Goal: Transaction & Acquisition: Purchase product/service

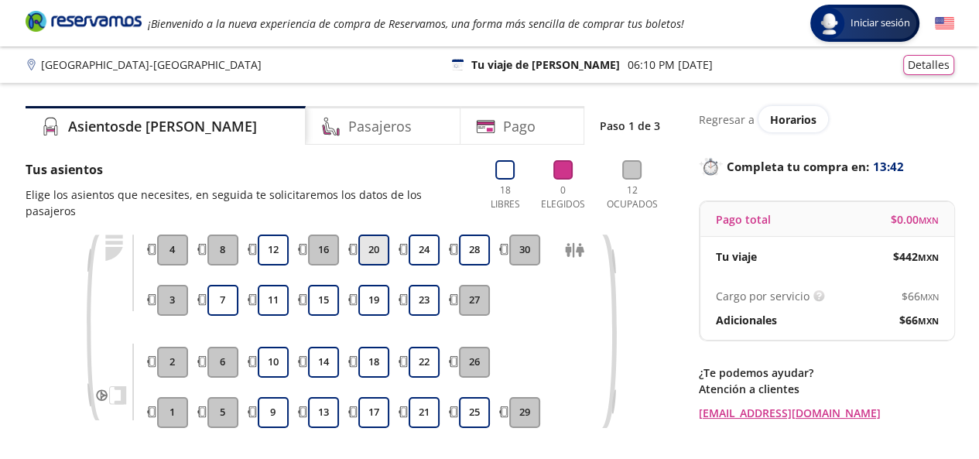
click at [368, 235] on button "20" at bounding box center [373, 249] width 31 height 31
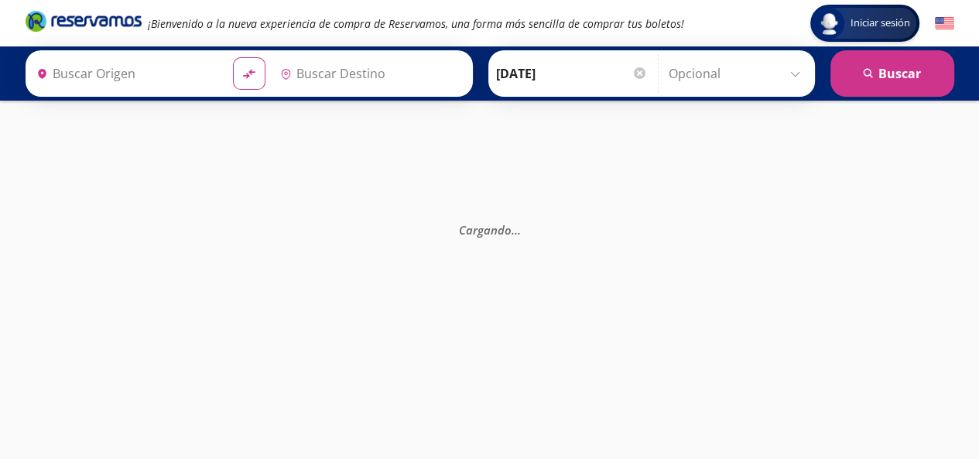
type input "[GEOGRAPHIC_DATA], [GEOGRAPHIC_DATA]"
type input "Central Zapopan, [GEOGRAPHIC_DATA]"
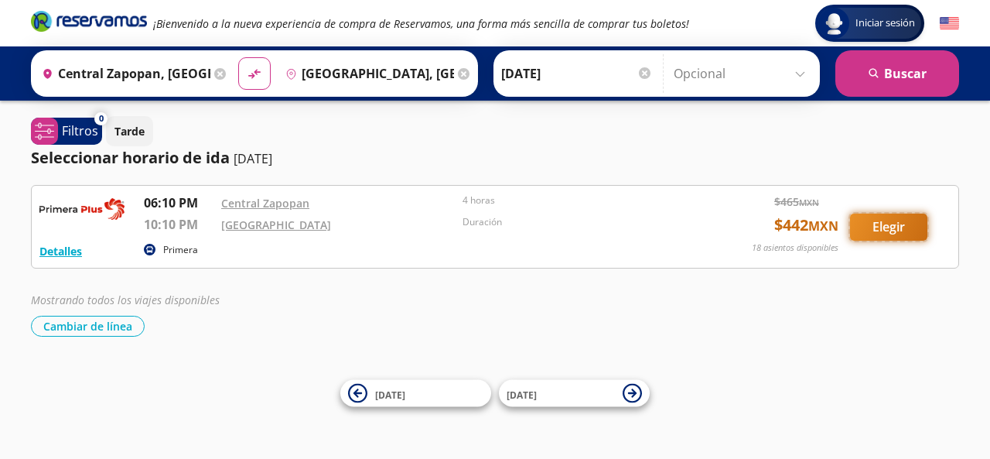
click at [900, 228] on button "Elegir" at bounding box center [888, 227] width 77 height 27
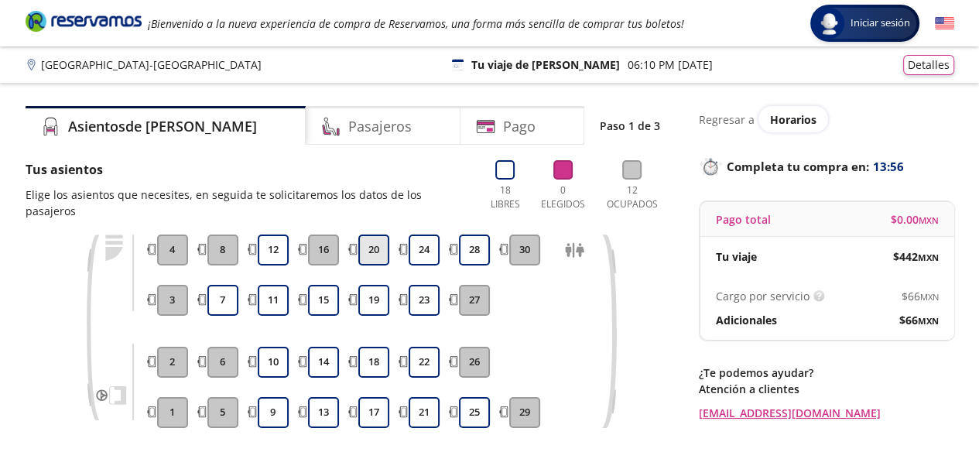
click at [367, 236] on button "20" at bounding box center [373, 249] width 31 height 31
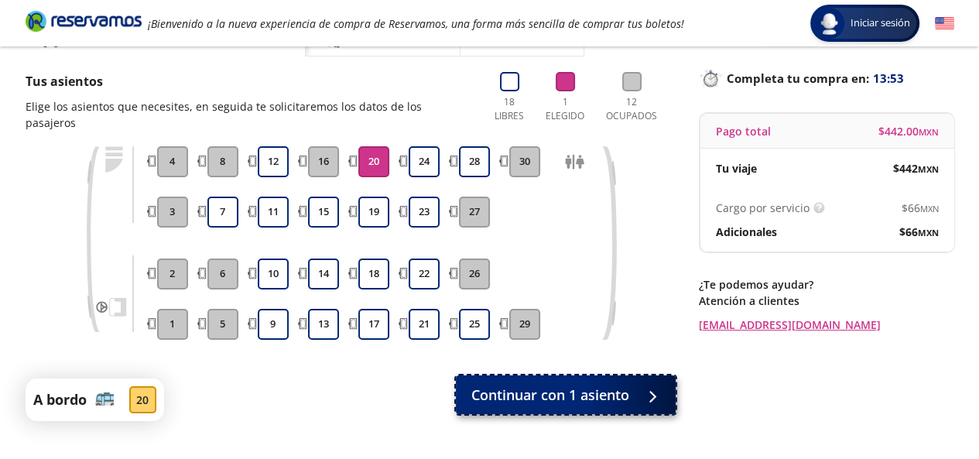
click at [616, 385] on span "Continuar con 1 asiento" at bounding box center [550, 395] width 158 height 21
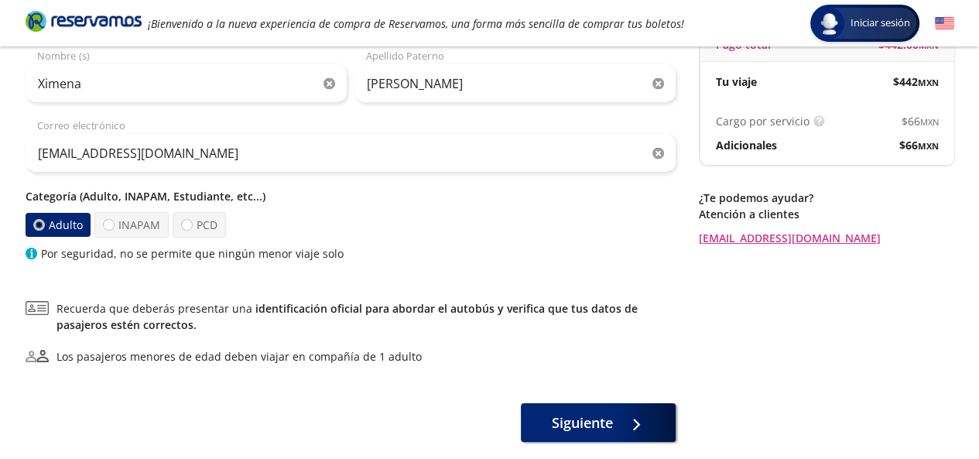
scroll to position [176, 0]
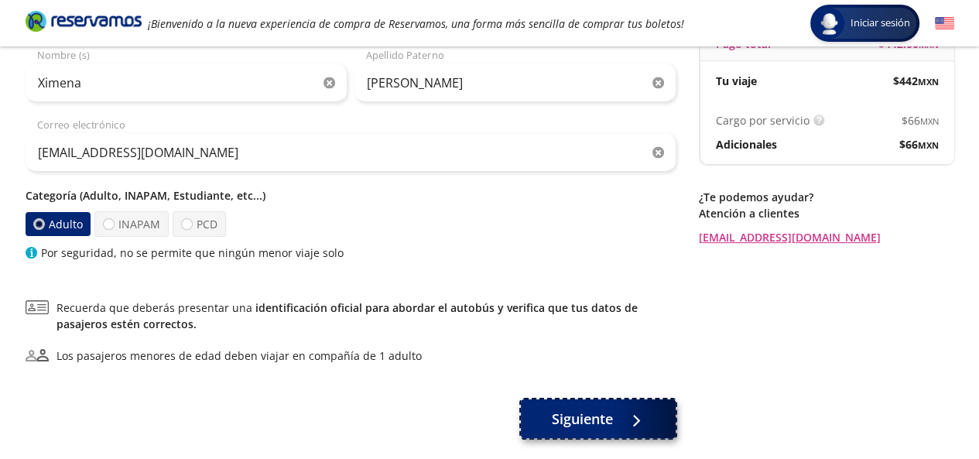
click at [583, 422] on span "Siguiente" at bounding box center [582, 419] width 61 height 21
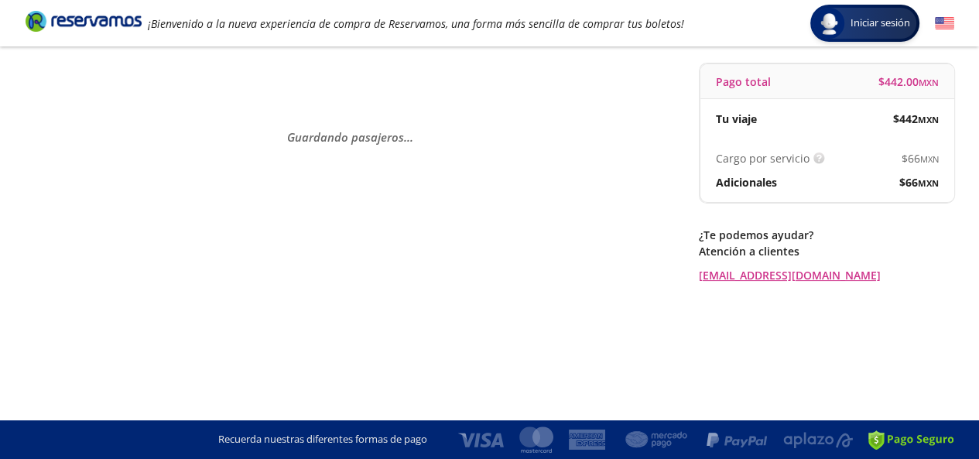
scroll to position [0, 0]
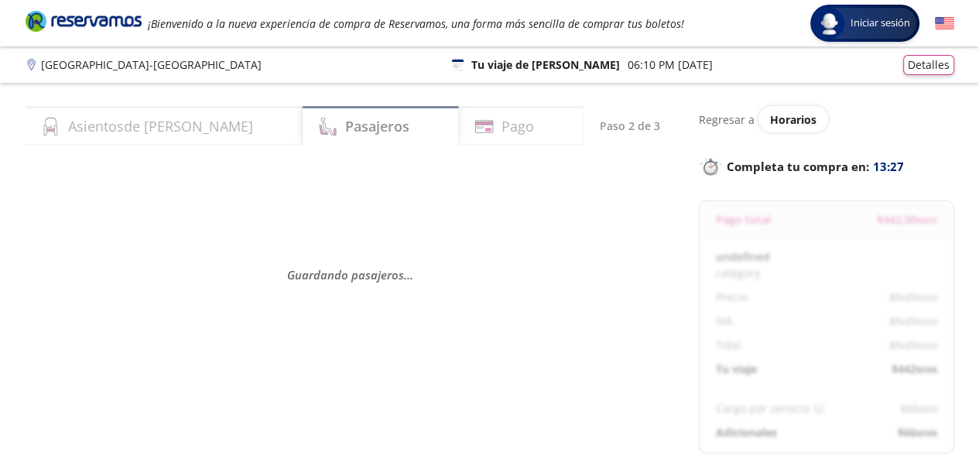
select select "MX"
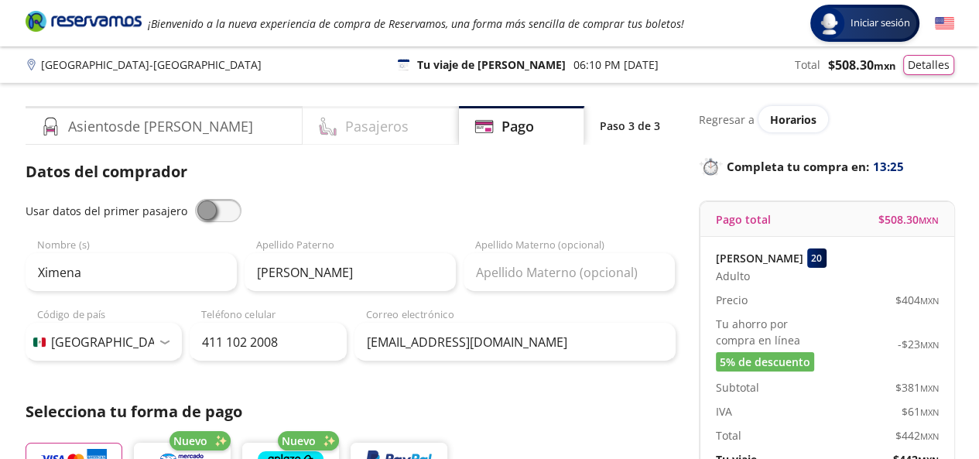
click at [345, 129] on h4 "Pasajeros" at bounding box center [376, 126] width 63 height 21
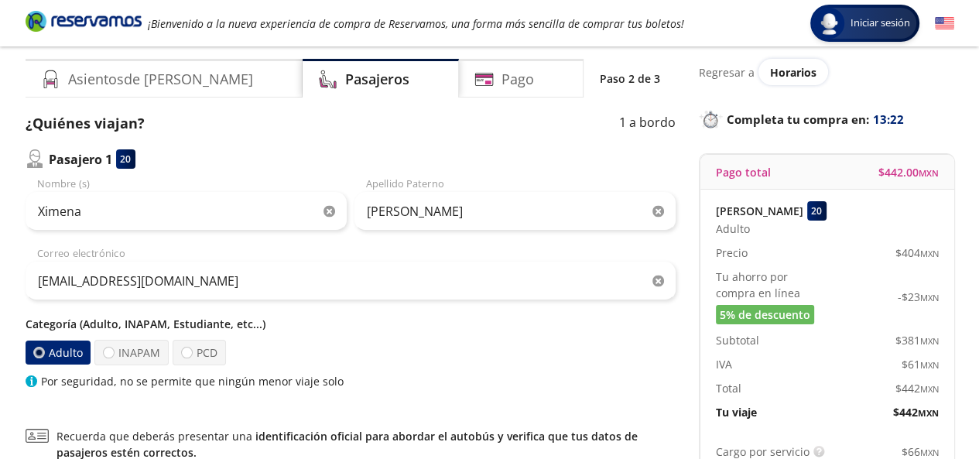
scroll to position [46, 0]
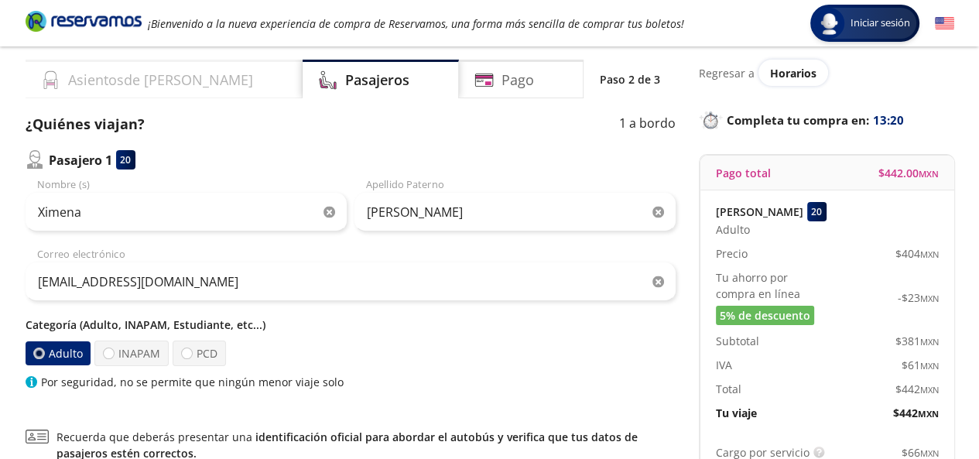
click at [181, 78] on div "Asientos de [PERSON_NAME]" at bounding box center [164, 79] width 277 height 39
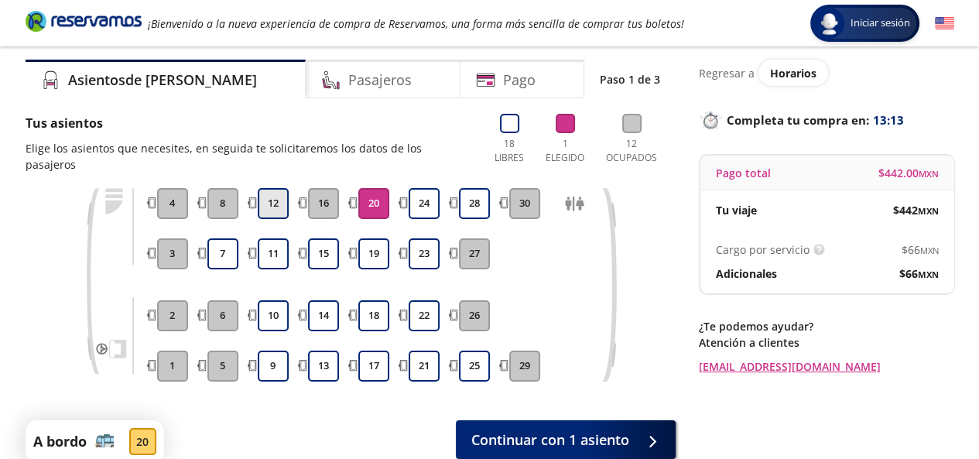
click at [270, 188] on button "12" at bounding box center [273, 203] width 31 height 31
click at [373, 188] on button "20" at bounding box center [373, 203] width 31 height 31
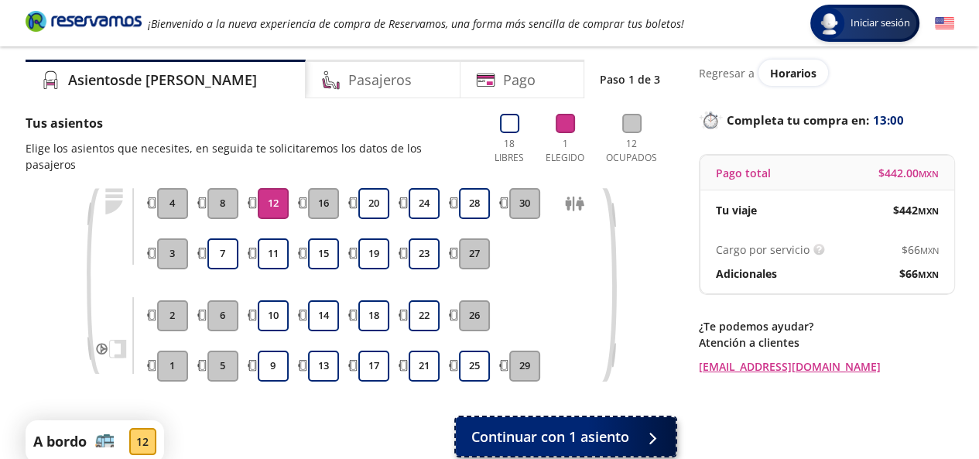
click at [570, 426] on span "Continuar con 1 asiento" at bounding box center [550, 436] width 158 height 21
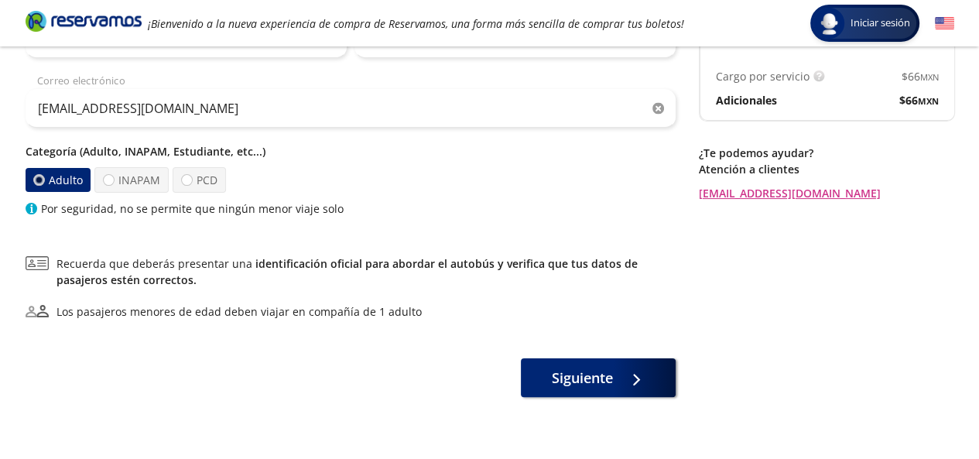
scroll to position [221, 0]
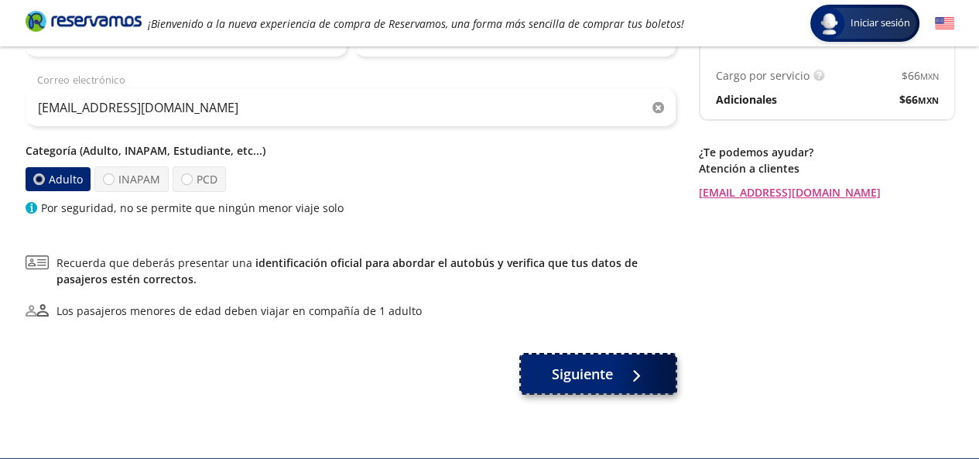
click at [590, 375] on span "Siguiente" at bounding box center [582, 374] width 61 height 21
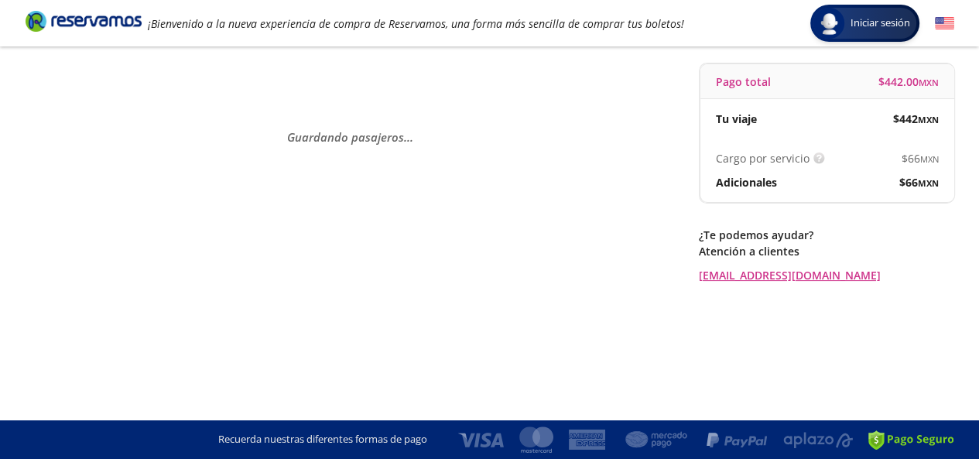
scroll to position [0, 0]
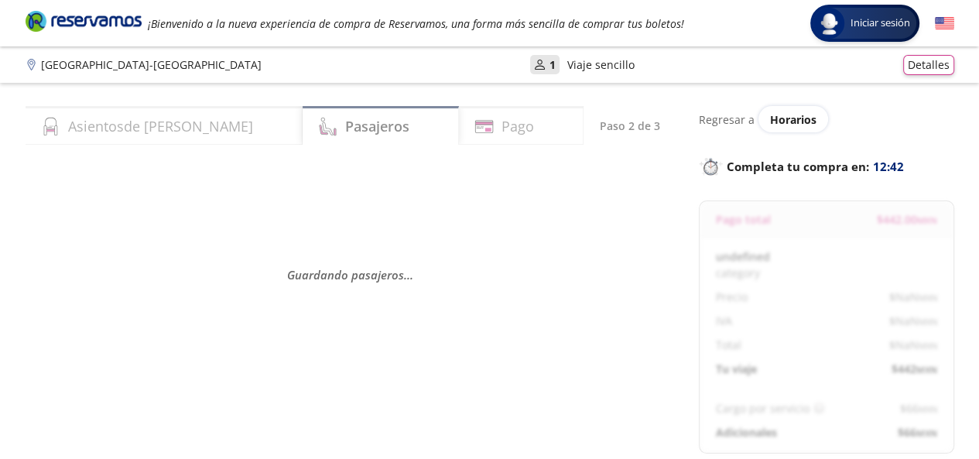
select select "MX"
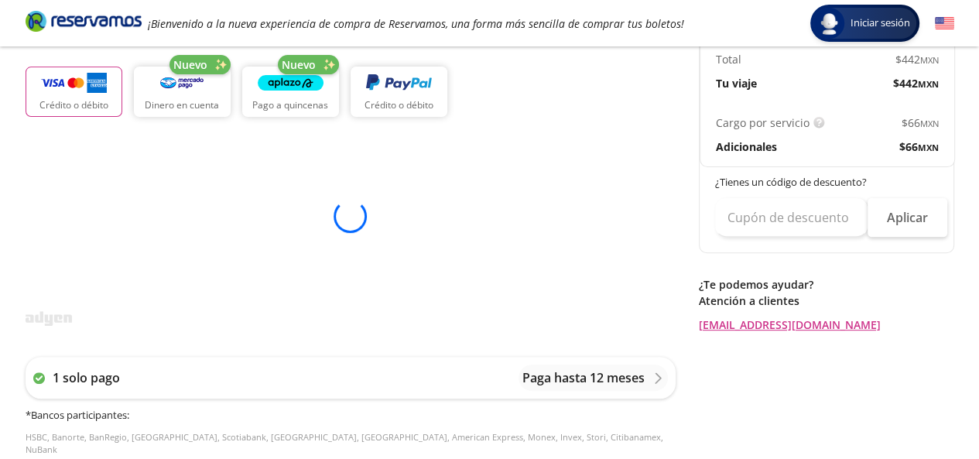
scroll to position [383, 0]
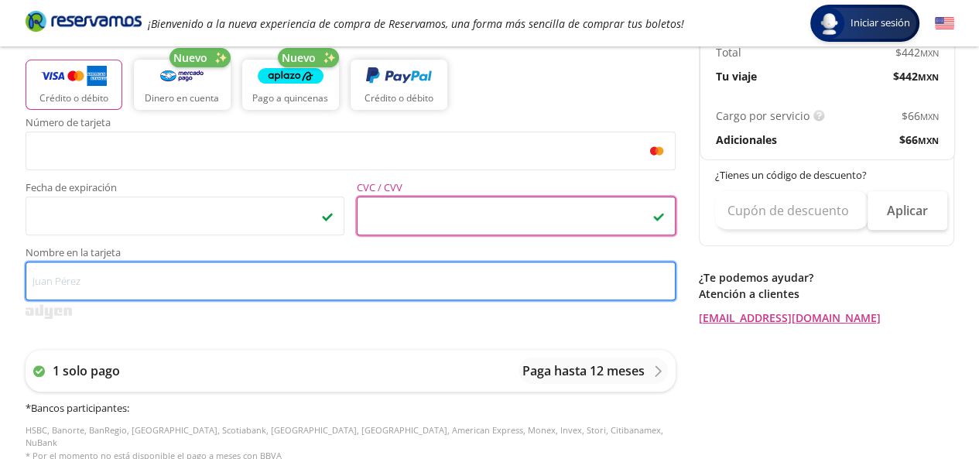
click at [355, 281] on input "Nombre en la tarjeta" at bounding box center [351, 281] width 650 height 39
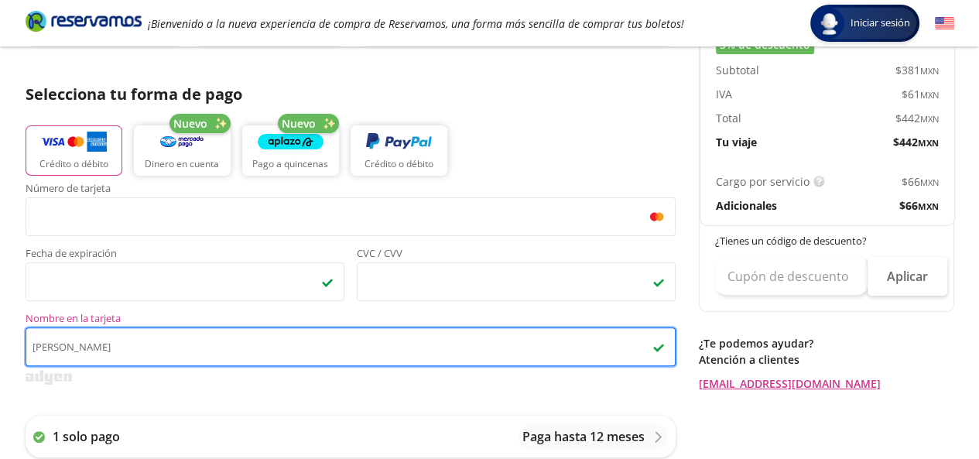
scroll to position [307, 0]
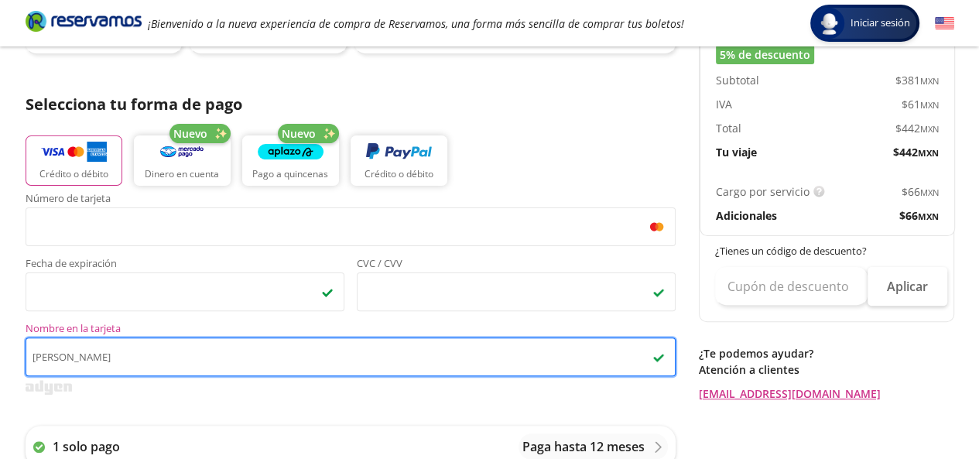
type input "[PERSON_NAME]"
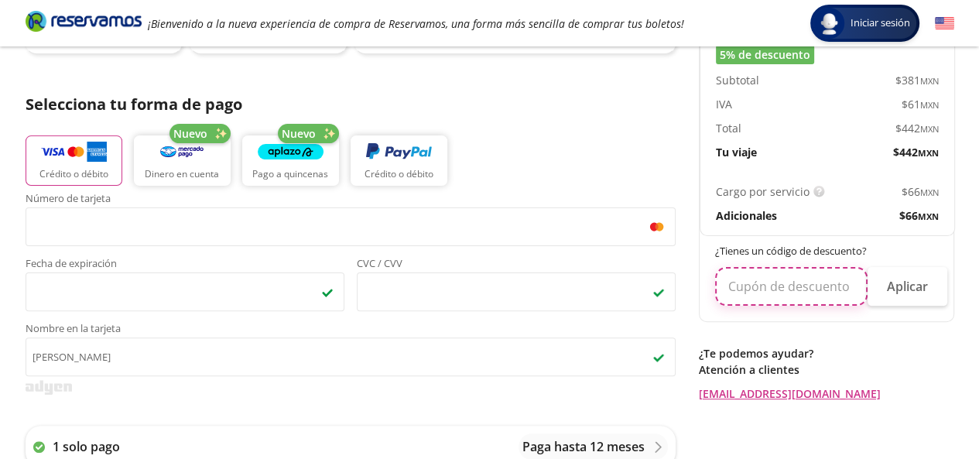
click at [760, 283] on input "text" at bounding box center [791, 286] width 152 height 39
type input "estudiante"
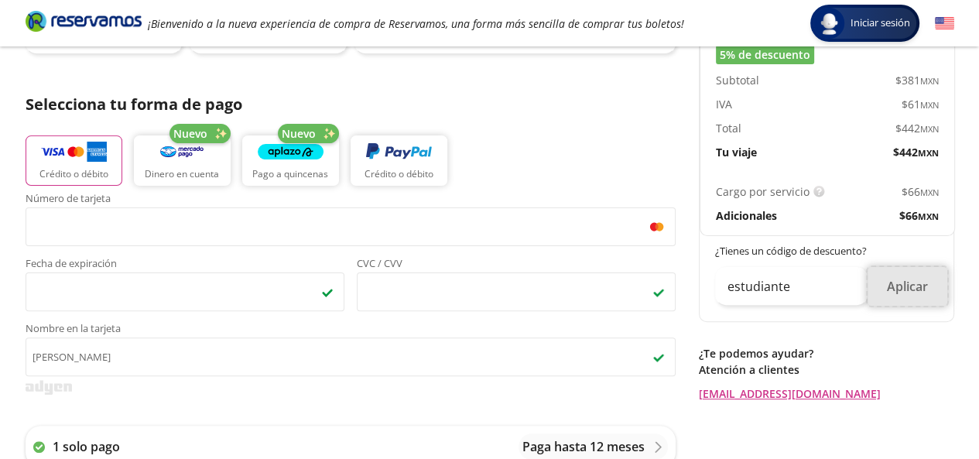
click at [921, 271] on button "Aplicar" at bounding box center [907, 286] width 80 height 39
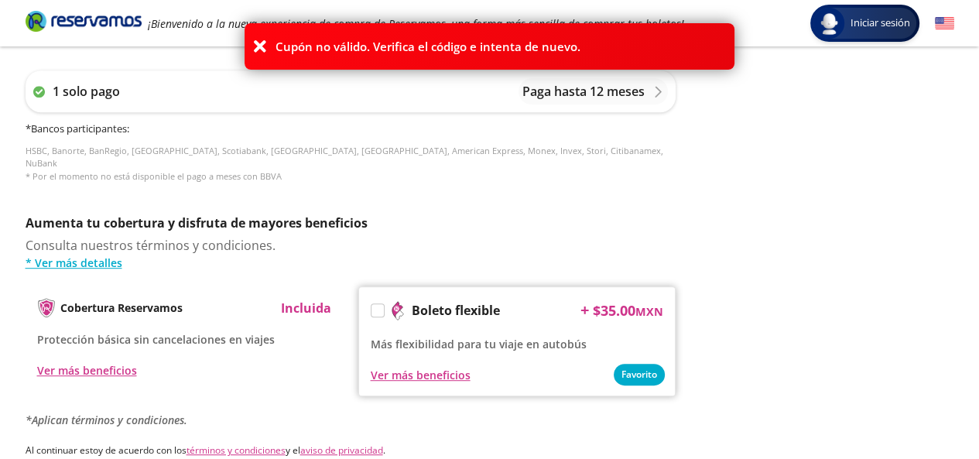
scroll to position [810, 0]
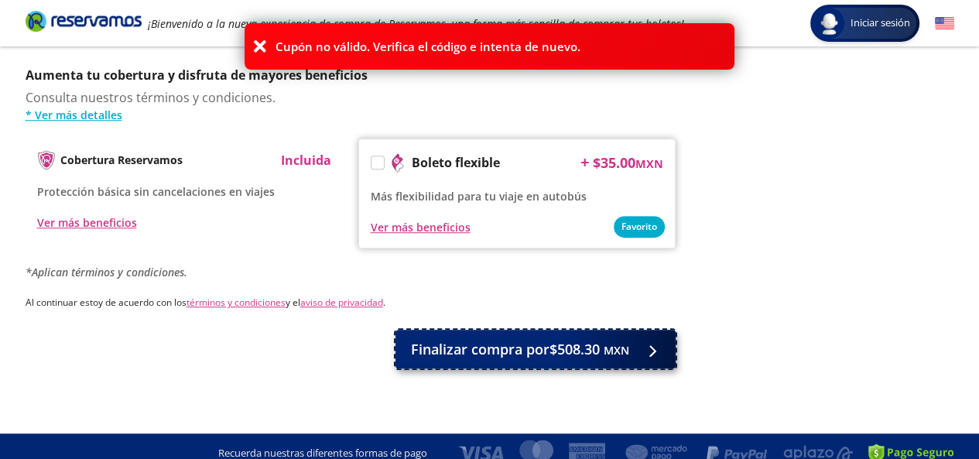
click at [585, 344] on span "Finalizar compra por $508.30 MXN" at bounding box center [520, 349] width 218 height 21
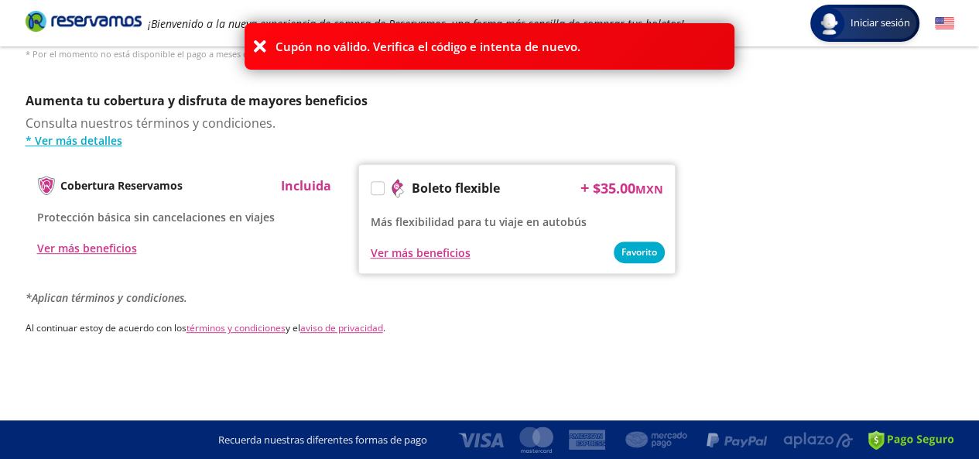
scroll to position [0, 0]
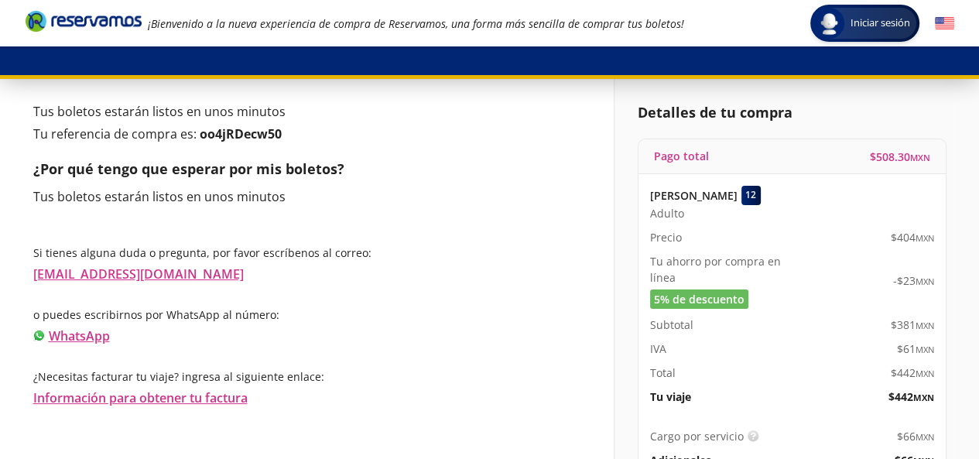
scroll to position [54, 0]
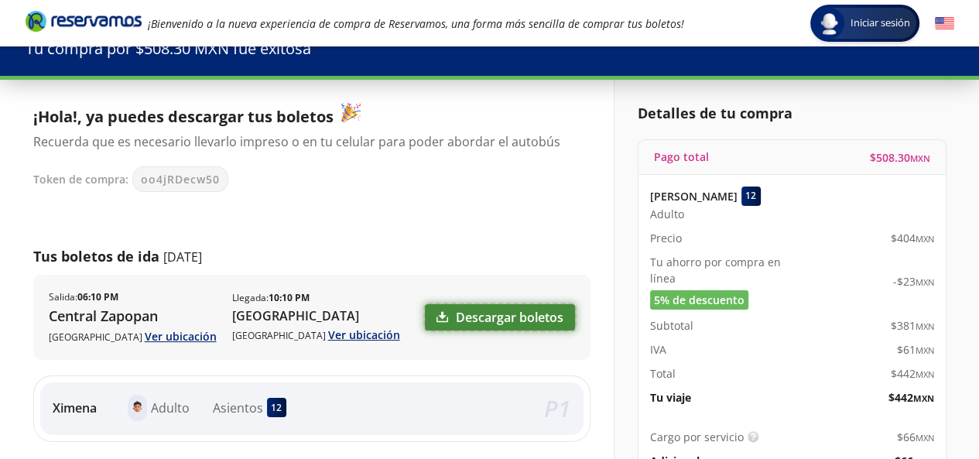
click at [504, 315] on link "Descargar boletos" at bounding box center [500, 317] width 150 height 26
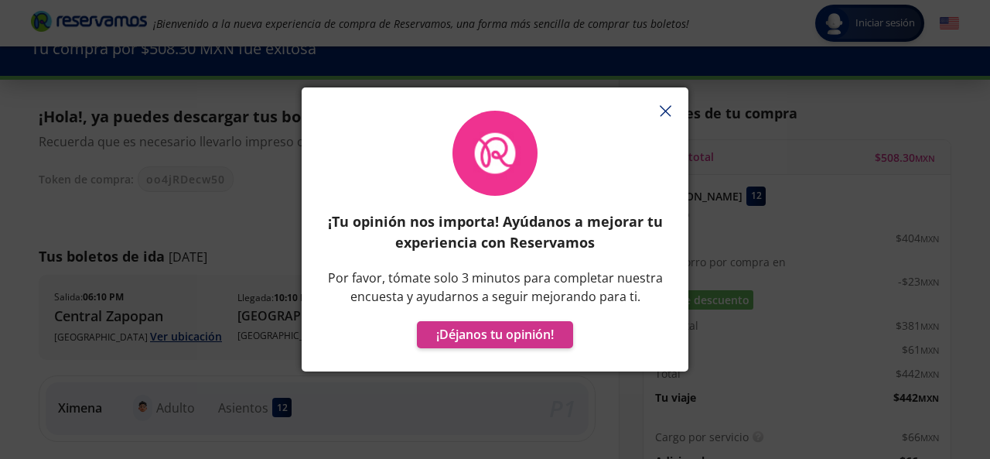
click at [665, 113] on icon "button" at bounding box center [666, 111] width 12 height 12
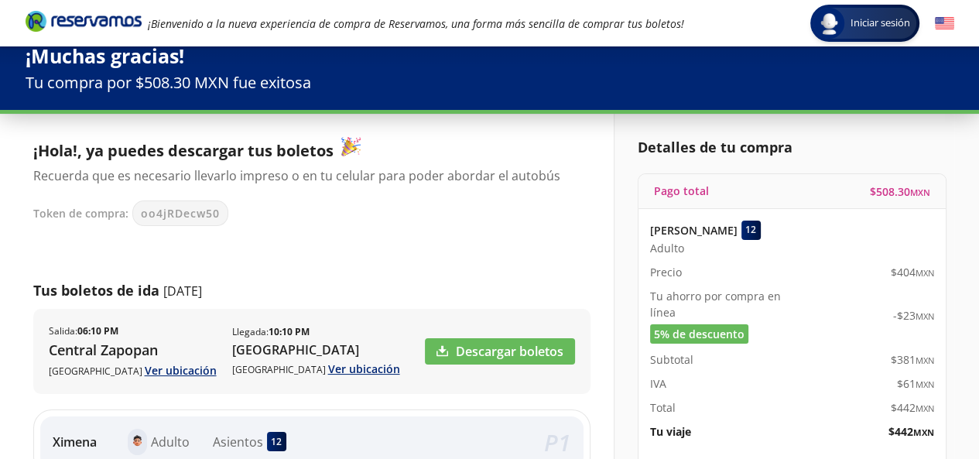
scroll to position [0, 0]
